Goal: Information Seeking & Learning: Learn about a topic

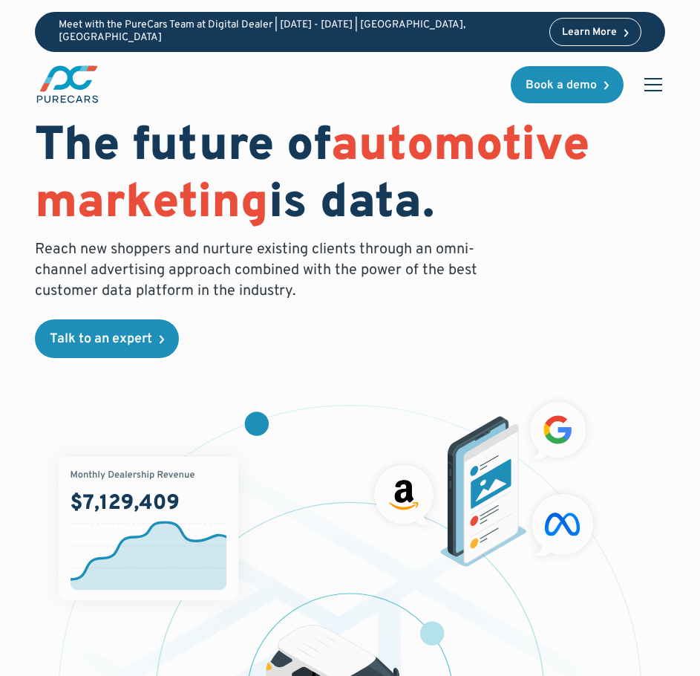
click at [654, 90] on div "menu" at bounding box center [653, 90] width 18 height 1
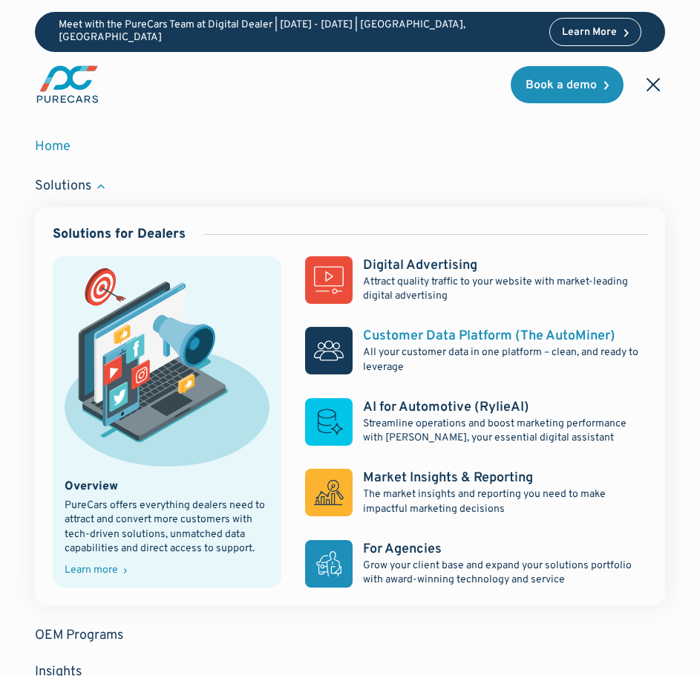
click at [396, 335] on div "Customer Data Platform (The AutoMiner)" at bounding box center [489, 336] width 252 height 19
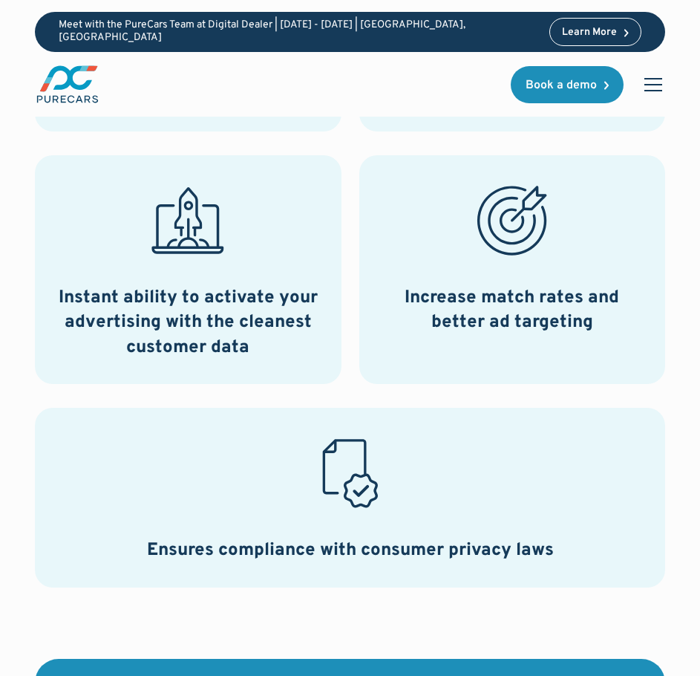
scroll to position [1782, 0]
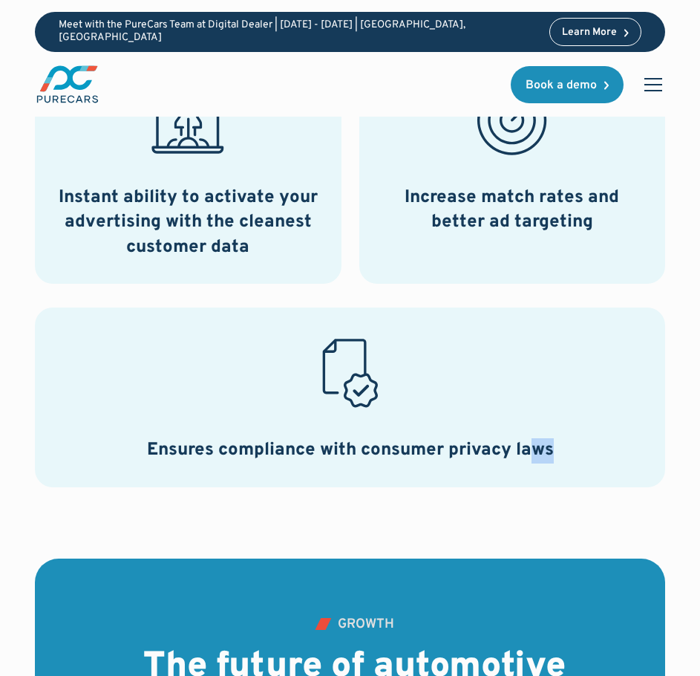
drag, startPoint x: 483, startPoint y: 433, endPoint x: 546, endPoint y: 491, distance: 85.6
click at [546, 491] on div "Goodbye, cookies. Hello, first-party data. Technology changes quickly, and the …" at bounding box center [350, 70] width 630 height 976
click at [465, 509] on div "Goodbye, cookies. Hello, first-party data. Technology changes quickly, and the …" at bounding box center [350, 70] width 630 height 976
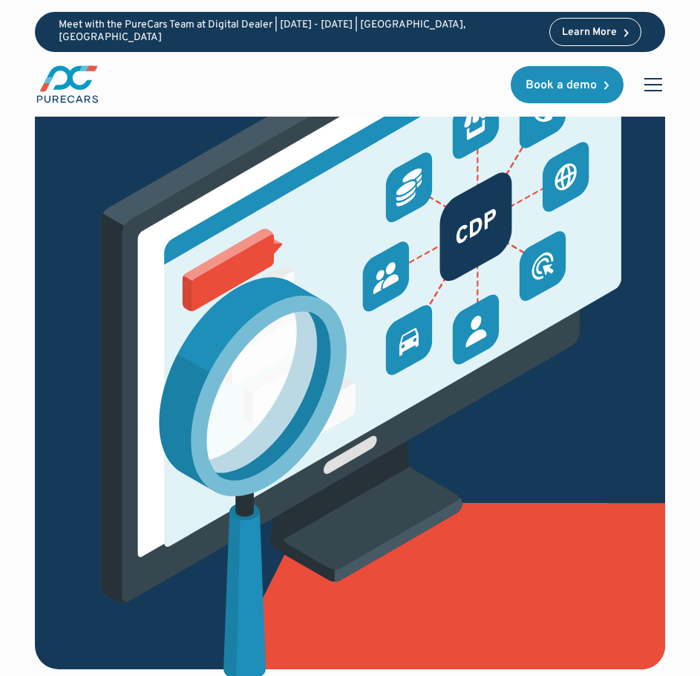
scroll to position [0, 0]
